Goal: Task Accomplishment & Management: Complete application form

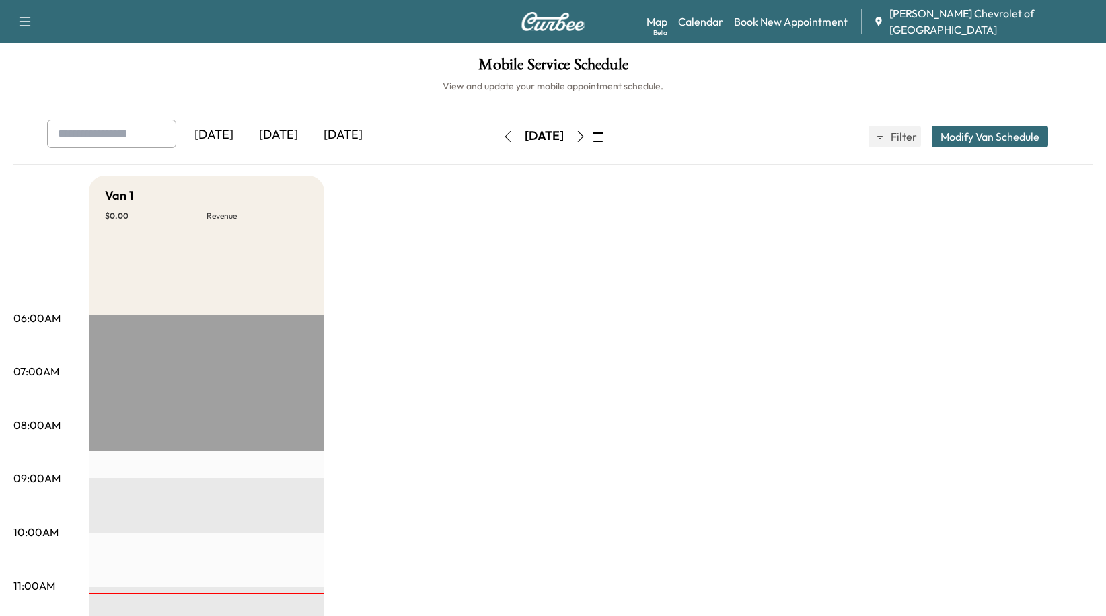
click at [956, 141] on button "Modify Van Schedule" at bounding box center [990, 137] width 116 height 22
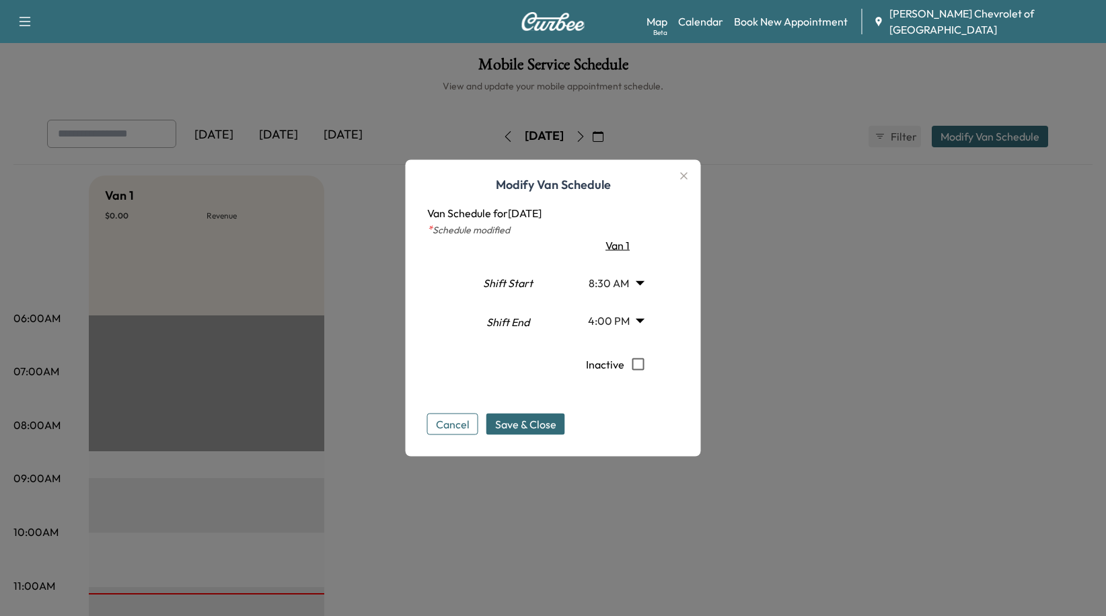
click at [457, 421] on button "Cancel" at bounding box center [452, 425] width 51 height 22
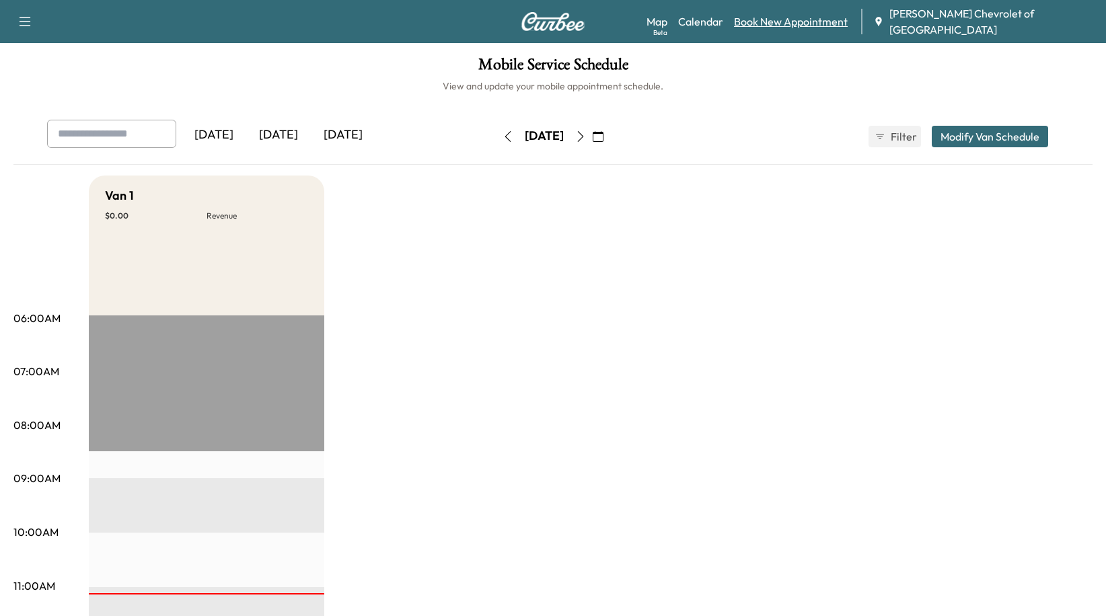
click at [811, 20] on link "Book New Appointment" at bounding box center [791, 21] width 114 height 16
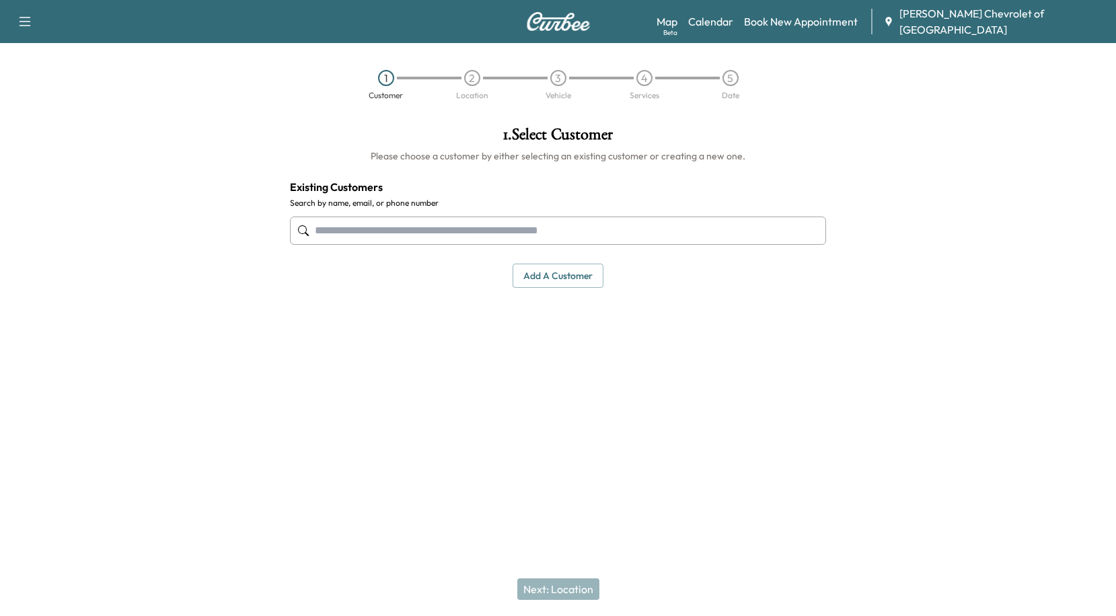
click at [382, 228] on input "text" at bounding box center [558, 231] width 537 height 28
click at [517, 228] on input "text" at bounding box center [558, 231] width 537 height 28
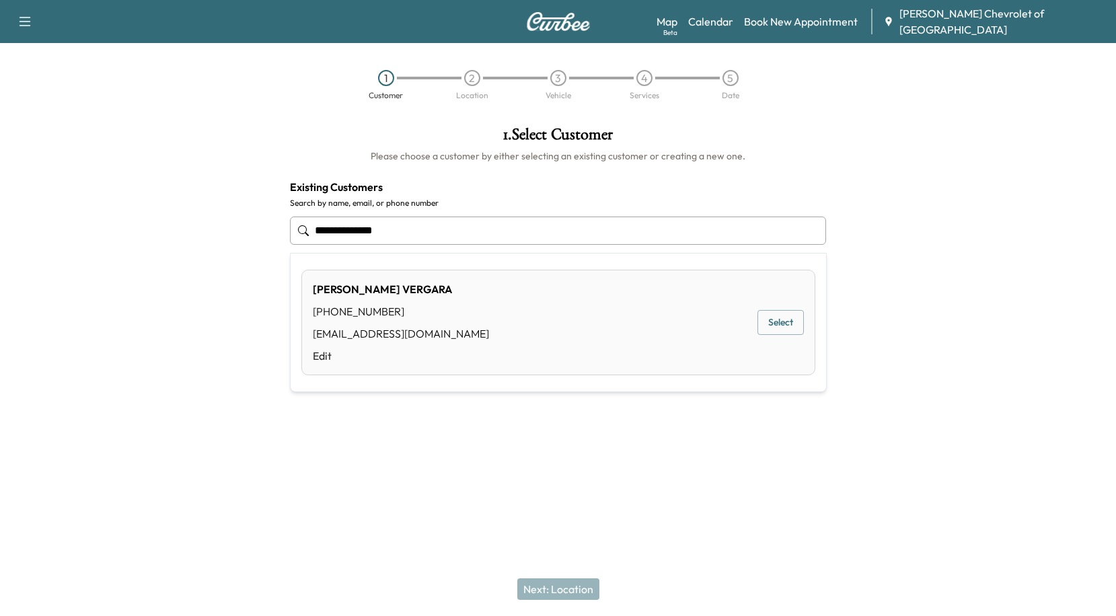
type input "**********"
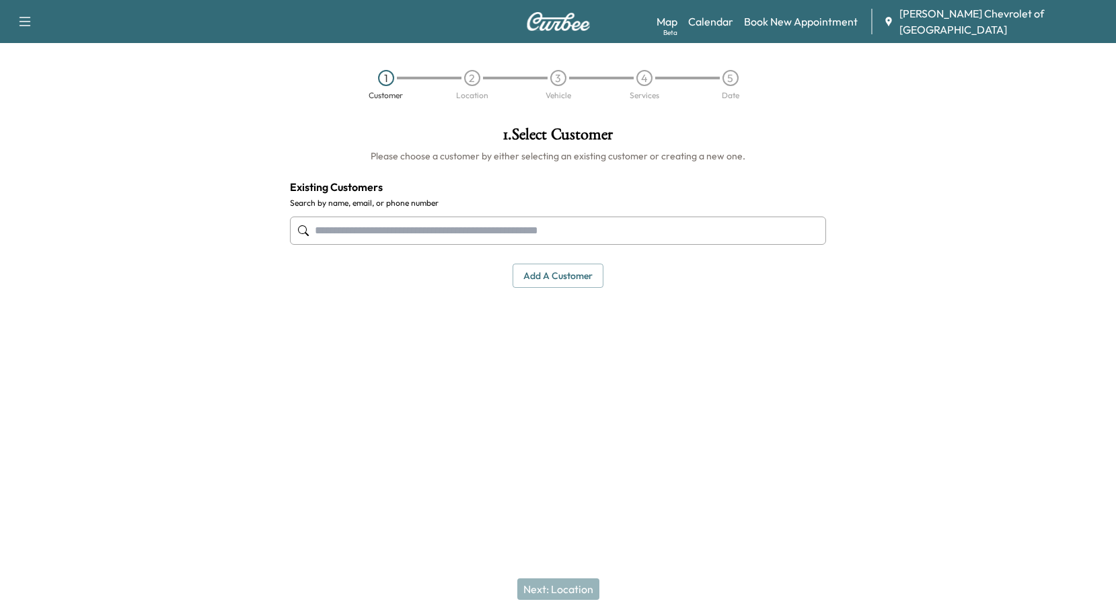
click at [133, 202] on div at bounding box center [139, 270] width 279 height 308
